Goal: Find contact information: Find contact information

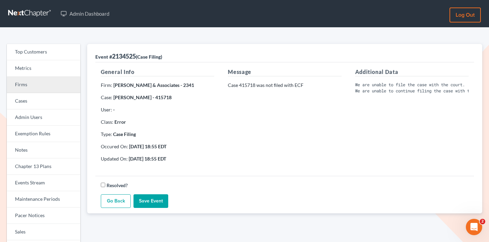
click at [37, 83] on link "Firms" at bounding box center [44, 85] width 74 height 16
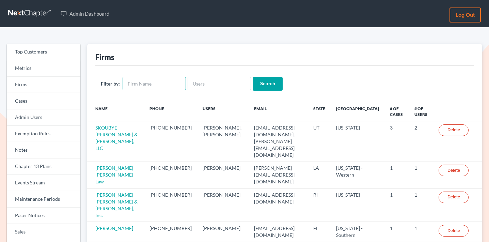
click at [172, 83] on input "text" at bounding box center [154, 84] width 63 height 14
type input "[PERSON_NAME]"
click at [253, 77] on input "Search" at bounding box center [268, 84] width 30 height 14
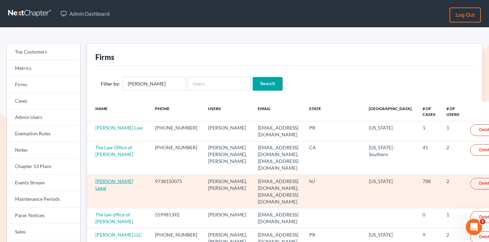
click at [112, 178] on link "[PERSON_NAME] Legal" at bounding box center [114, 184] width 38 height 13
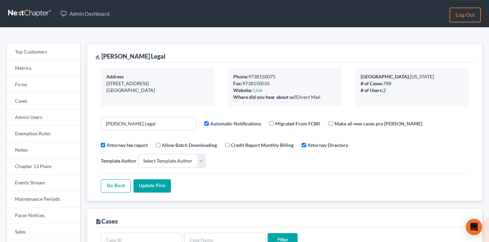
select select
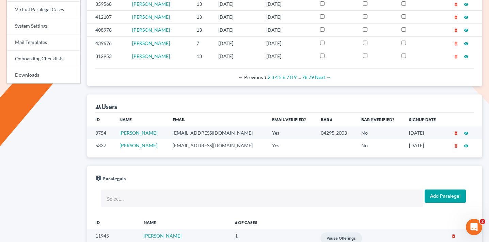
scroll to position [393, 0]
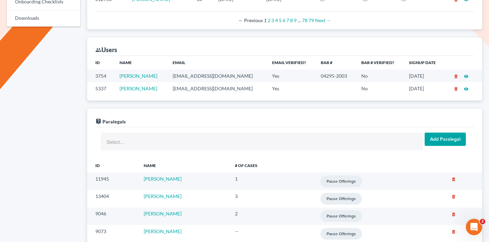
click at [196, 69] on td "jrt@torreslegal.com" at bounding box center [216, 75] width 99 height 13
copy td "jrt@torreslegal.com"
